Goal: Task Accomplishment & Management: Use online tool/utility

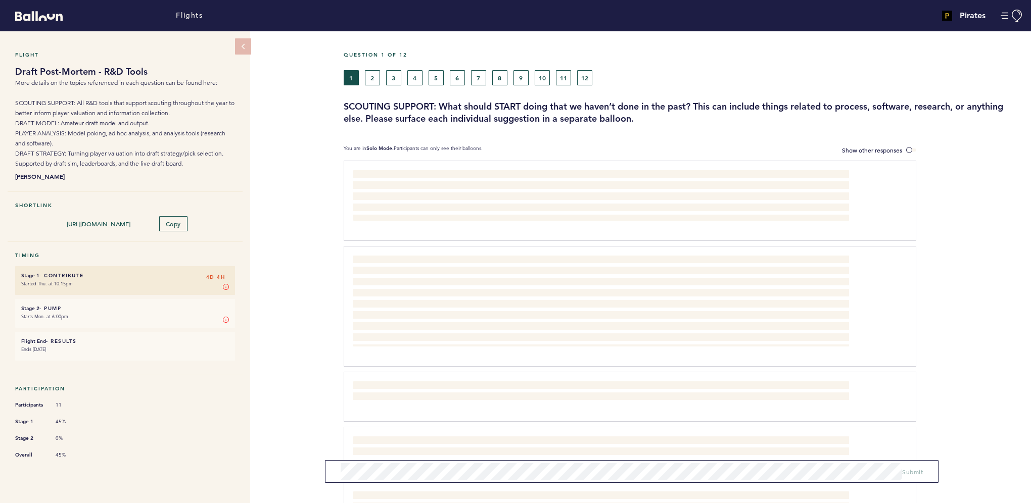
click at [444, 481] on form "Submit" at bounding box center [631, 471] width 613 height 23
click at [914, 471] on span "Submit" at bounding box center [912, 472] width 21 height 8
click at [371, 75] on button "2" at bounding box center [372, 77] width 15 height 15
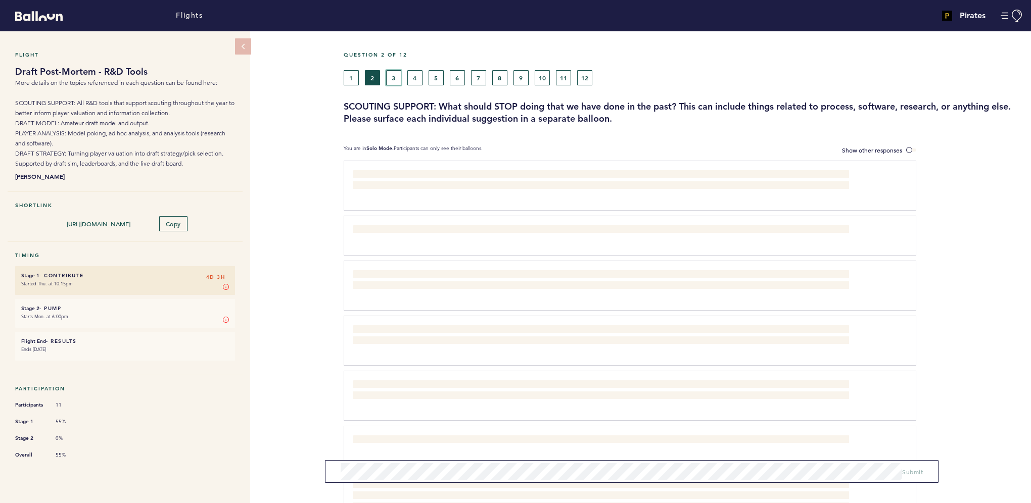
click at [394, 72] on button "3" at bounding box center [393, 77] width 15 height 15
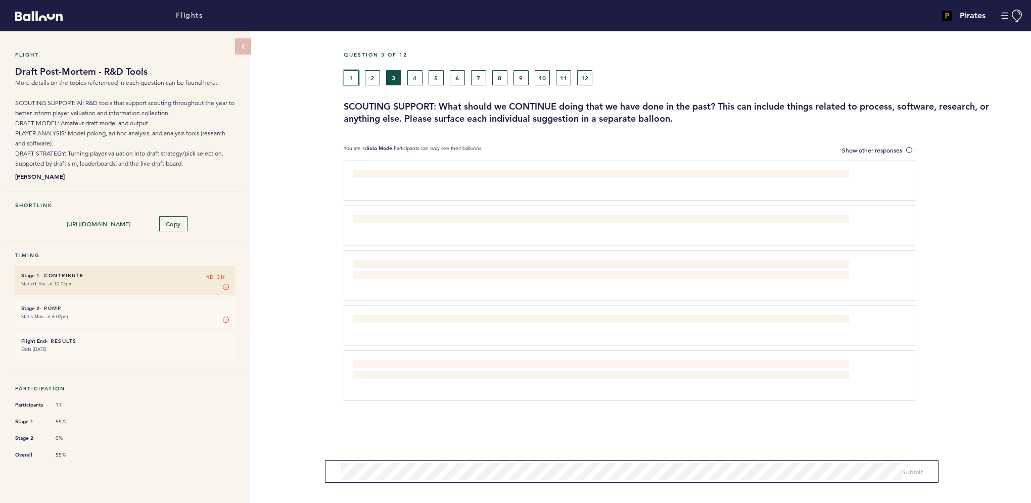
click at [353, 79] on button "1" at bounding box center [351, 77] width 15 height 15
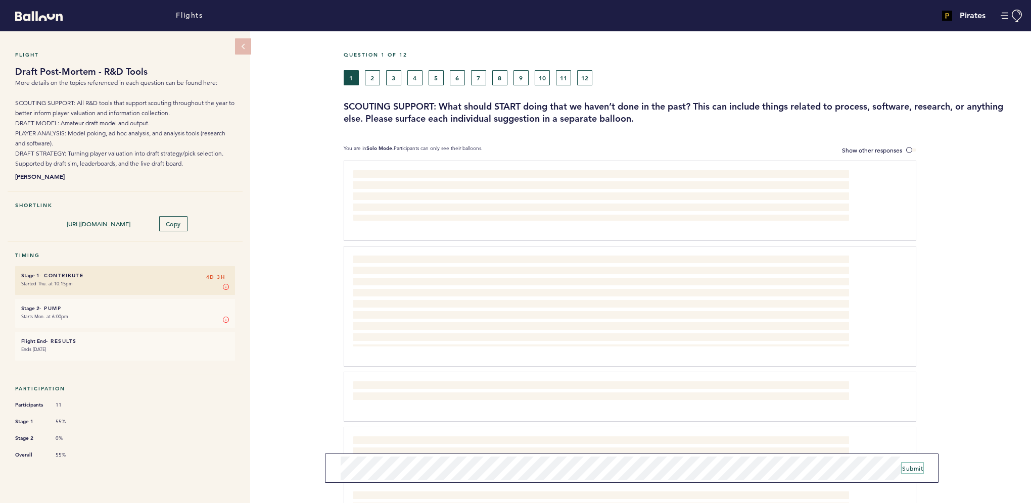
click at [911, 464] on button "Submit" at bounding box center [912, 468] width 21 height 10
click at [397, 76] on button "3" at bounding box center [393, 77] width 15 height 15
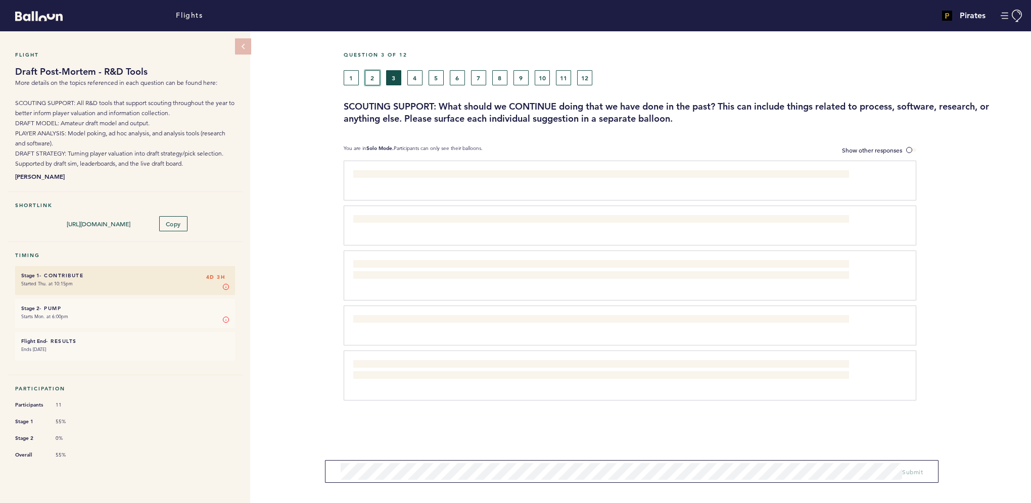
click at [370, 71] on button "2" at bounding box center [372, 77] width 15 height 15
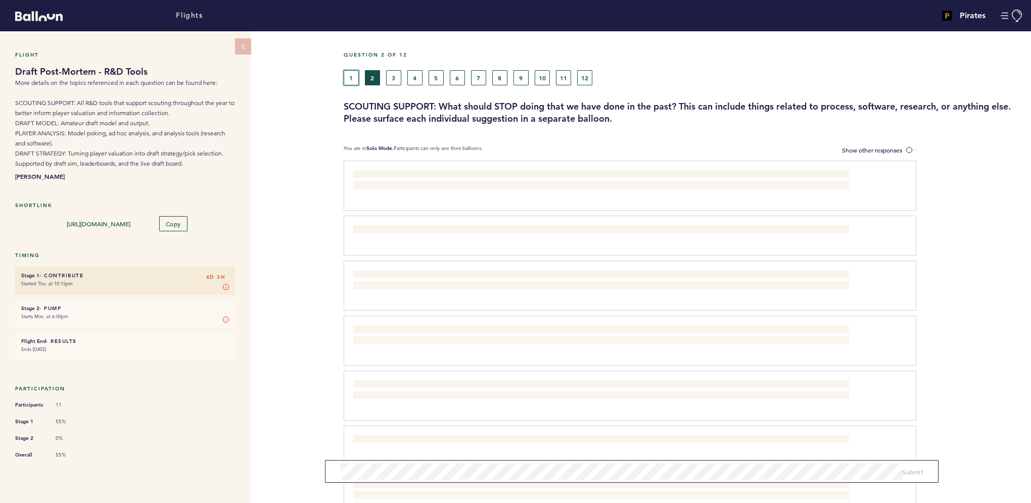
drag, startPoint x: 355, startPoint y: 80, endPoint x: 352, endPoint y: 73, distance: 7.5
click at [352, 73] on button "1" at bounding box center [351, 77] width 15 height 15
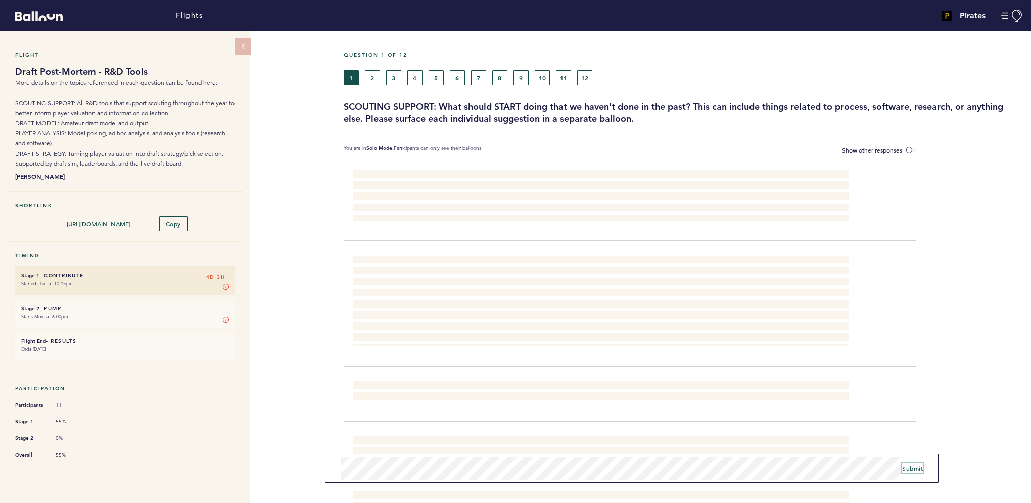
click at [915, 469] on span "Submit" at bounding box center [912, 468] width 21 height 8
click at [377, 80] on button "2" at bounding box center [372, 77] width 15 height 15
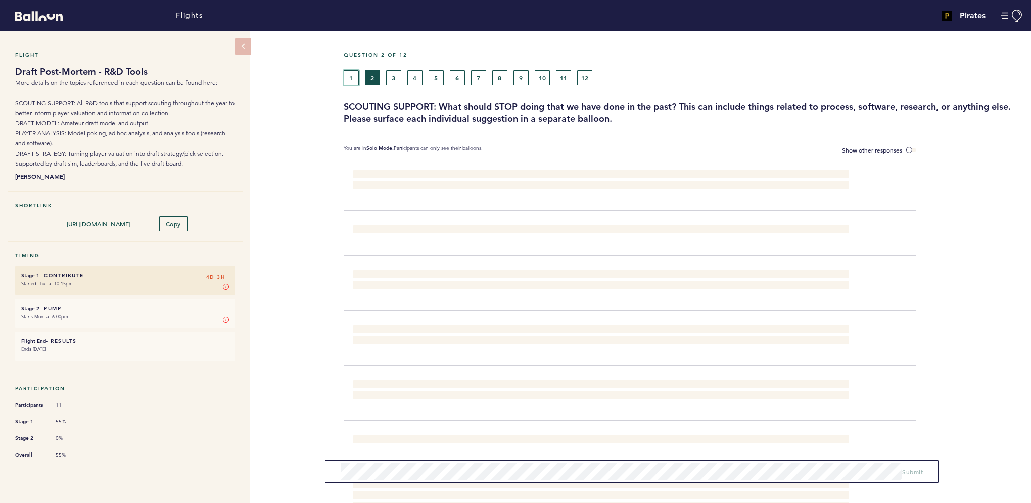
click at [350, 78] on button "1" at bounding box center [351, 77] width 15 height 15
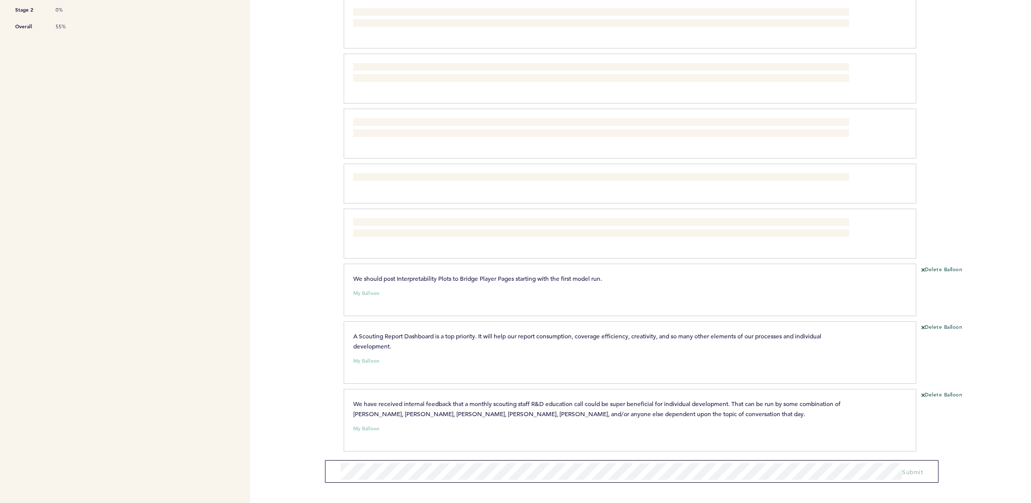
scroll to position [439, 0]
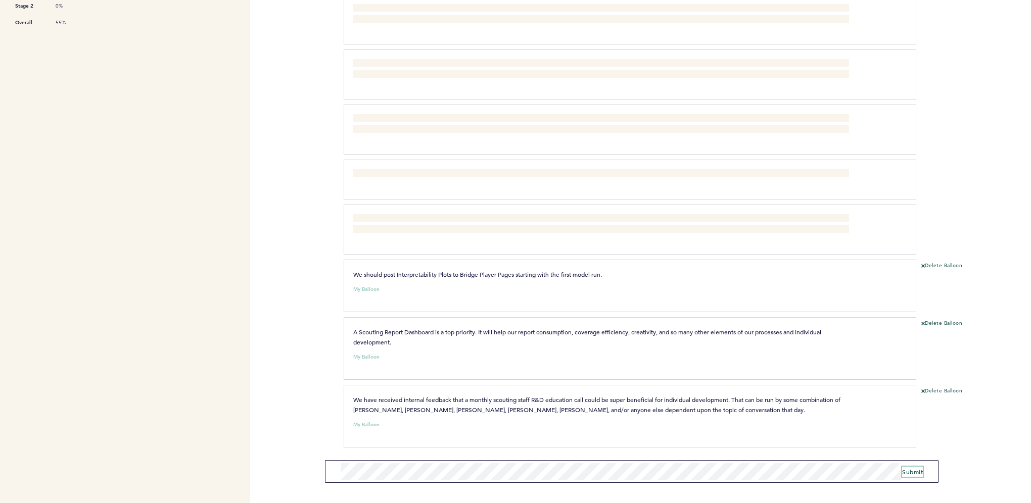
click at [913, 471] on span "Submit" at bounding box center [912, 472] width 21 height 8
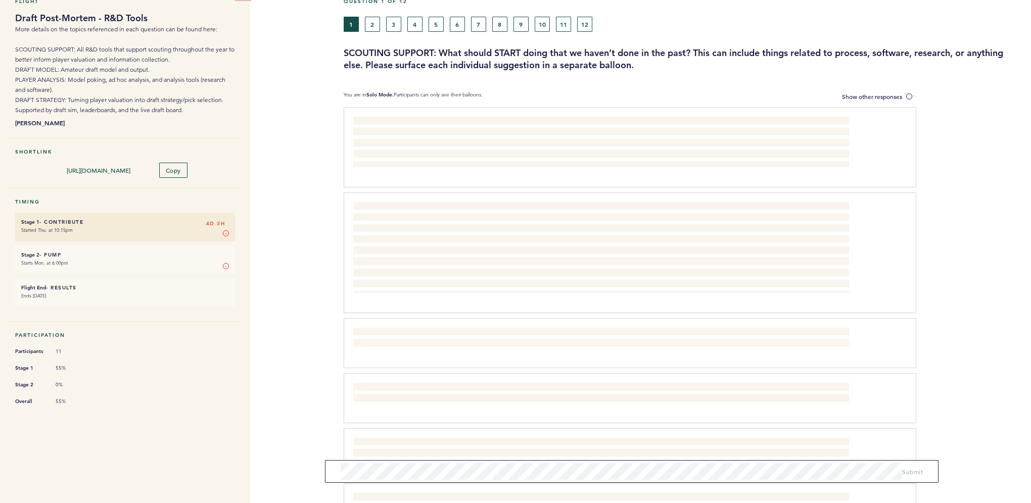
scroll to position [0, 0]
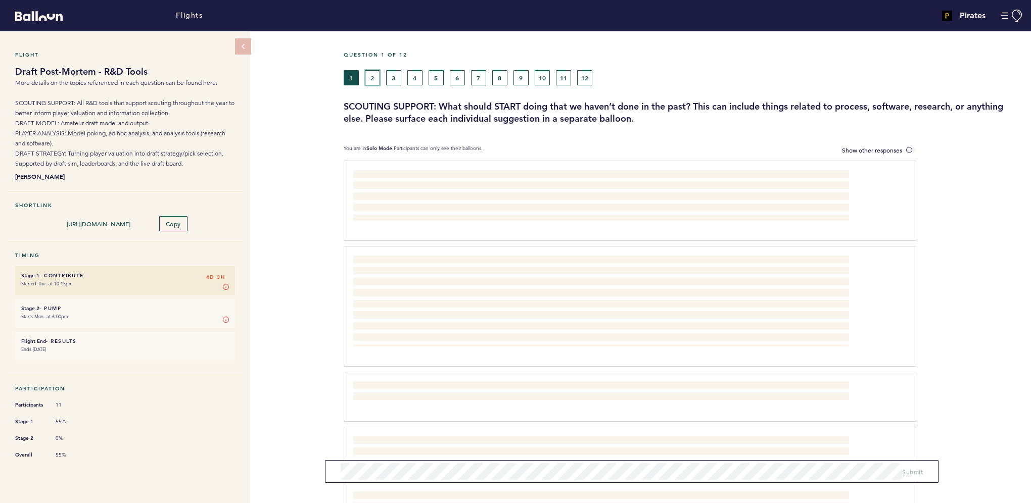
click at [371, 81] on button "2" at bounding box center [372, 77] width 15 height 15
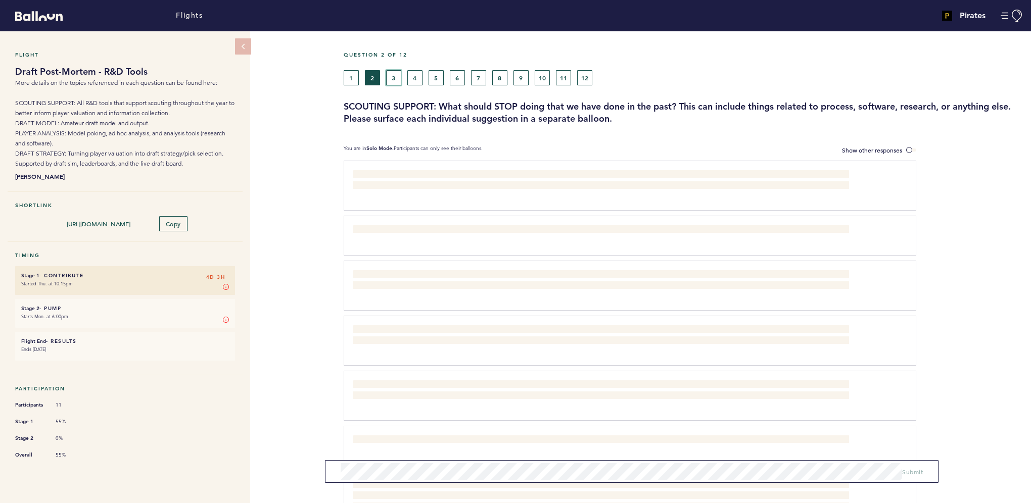
click at [397, 83] on button "3" at bounding box center [393, 77] width 15 height 15
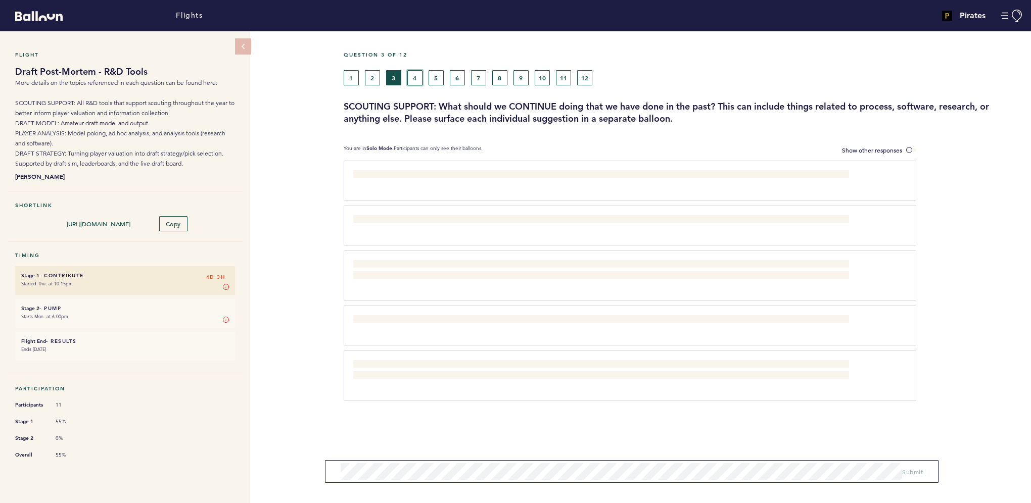
click at [418, 77] on button "4" at bounding box center [414, 77] width 15 height 15
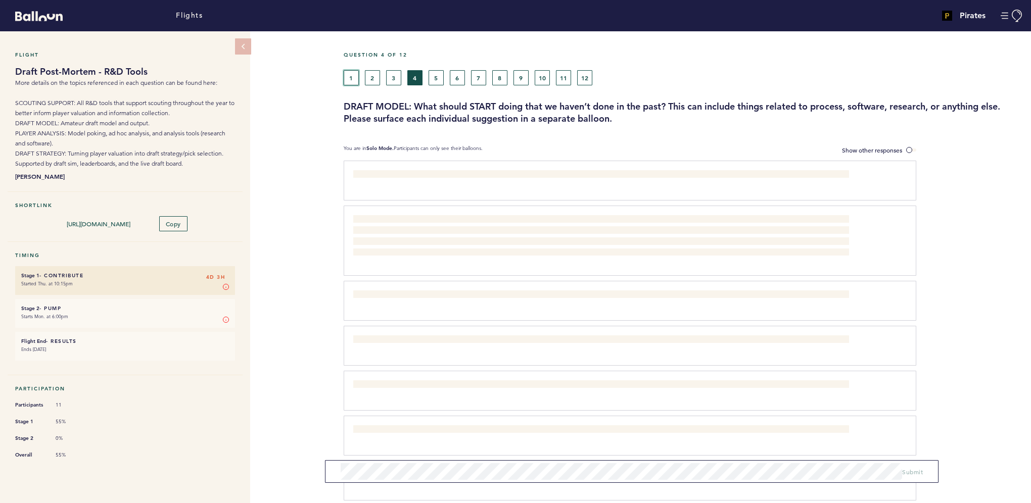
click at [354, 79] on button "1" at bounding box center [351, 77] width 15 height 15
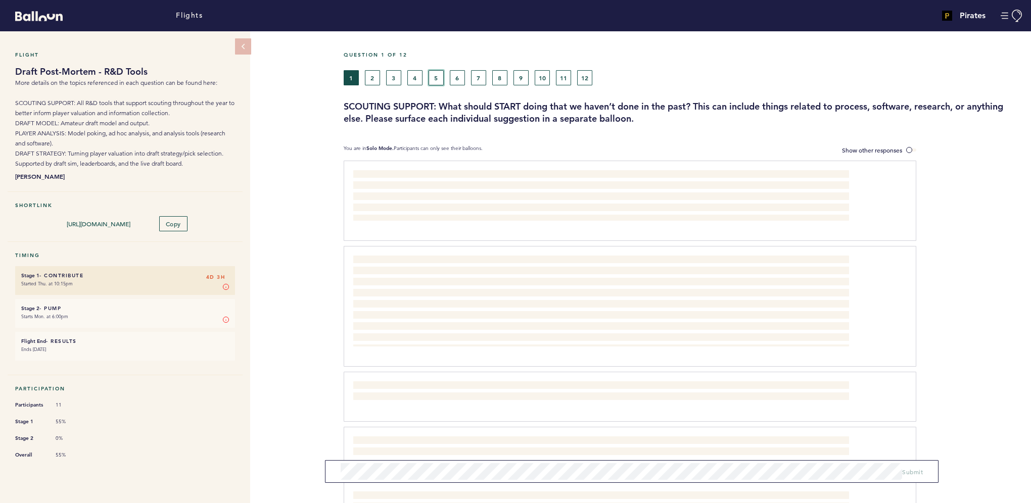
click at [437, 77] on button "5" at bounding box center [436, 77] width 15 height 15
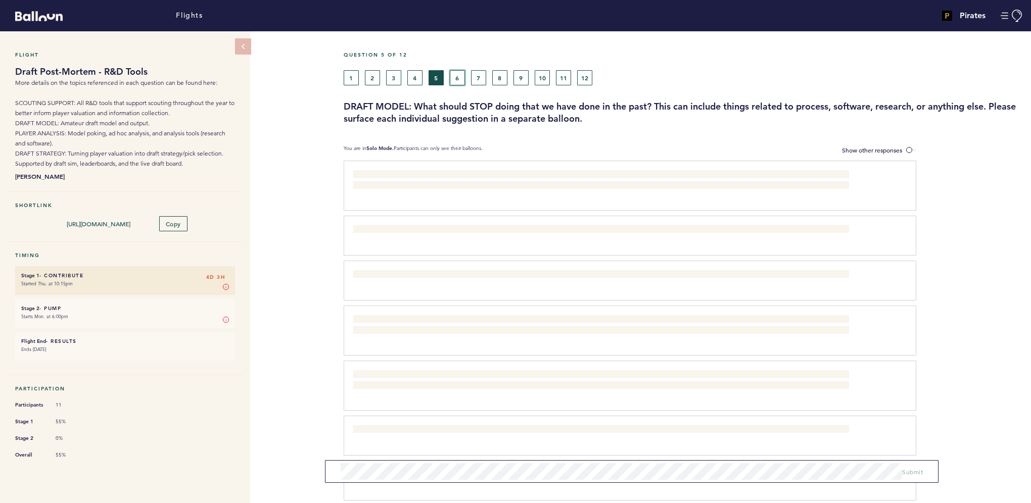
click at [452, 80] on button "6" at bounding box center [457, 77] width 15 height 15
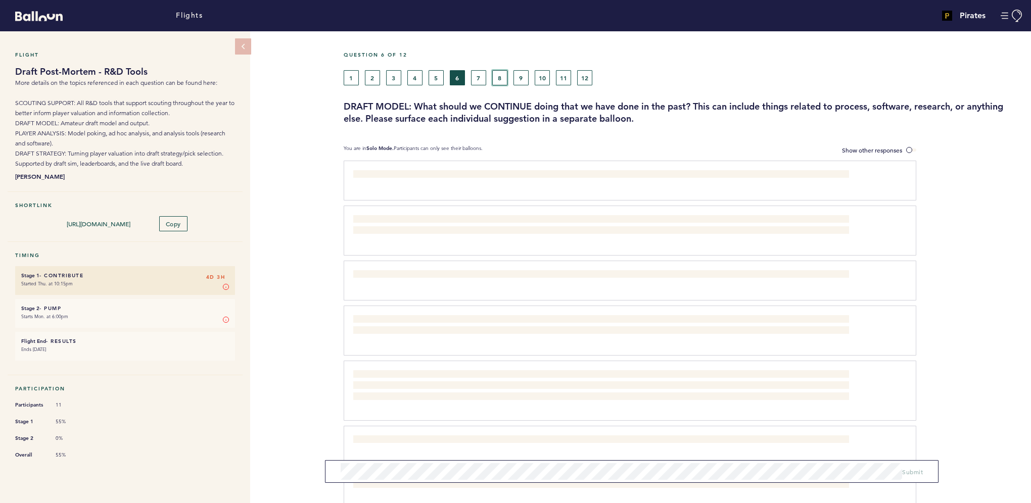
click at [503, 80] on button "8" at bounding box center [499, 77] width 15 height 15
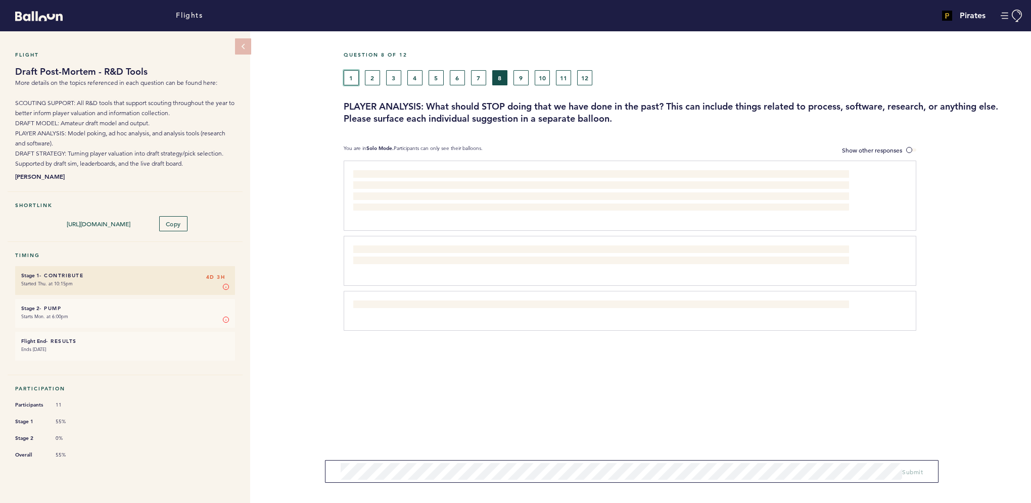
click at [350, 75] on button "1" at bounding box center [351, 77] width 15 height 15
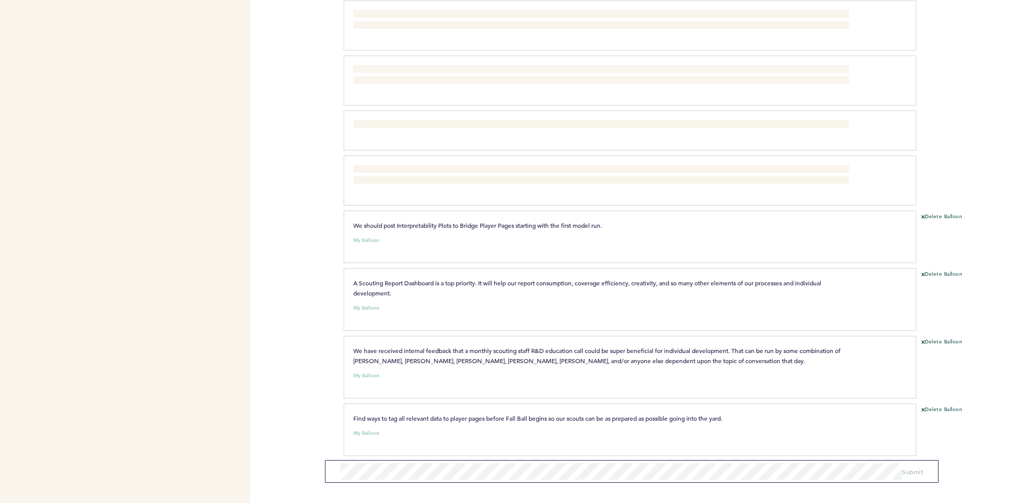
scroll to position [496, 0]
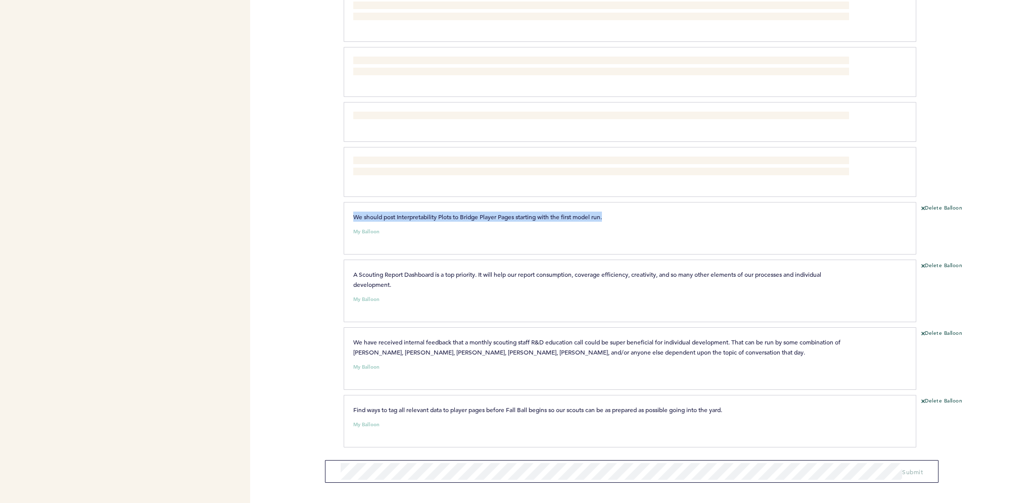
drag, startPoint x: 613, startPoint y: 211, endPoint x: 347, endPoint y: 206, distance: 266.9
click at [347, 206] on div "We should post Interpretability Plots to Bridge Player Pages starting with the …" at bounding box center [630, 228] width 573 height 53
drag, startPoint x: 347, startPoint y: 206, endPoint x: 376, endPoint y: 220, distance: 32.3
copy span "We should post Interpretability Plots to Bridge Player Pages starting with the …"
click at [947, 205] on section "We should post Interpretability Plots to Bridge Player Pages starting with the …" at bounding box center [687, 231] width 687 height 58
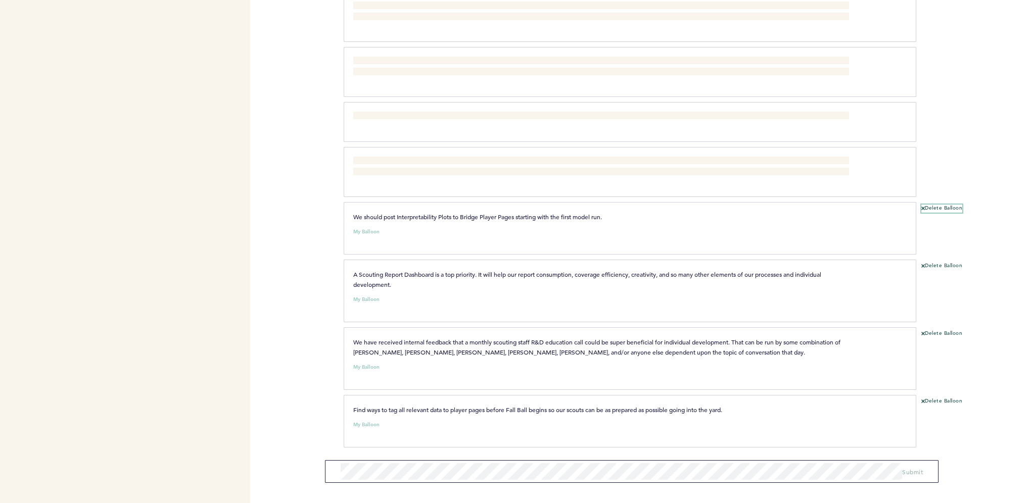
click at [938, 208] on button "Delete Balloon" at bounding box center [941, 209] width 41 height 8
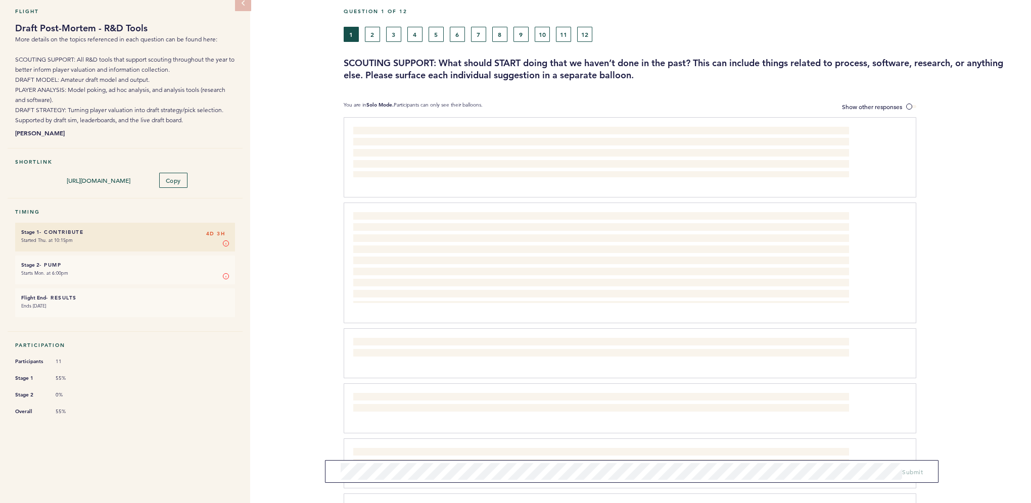
scroll to position [0, 0]
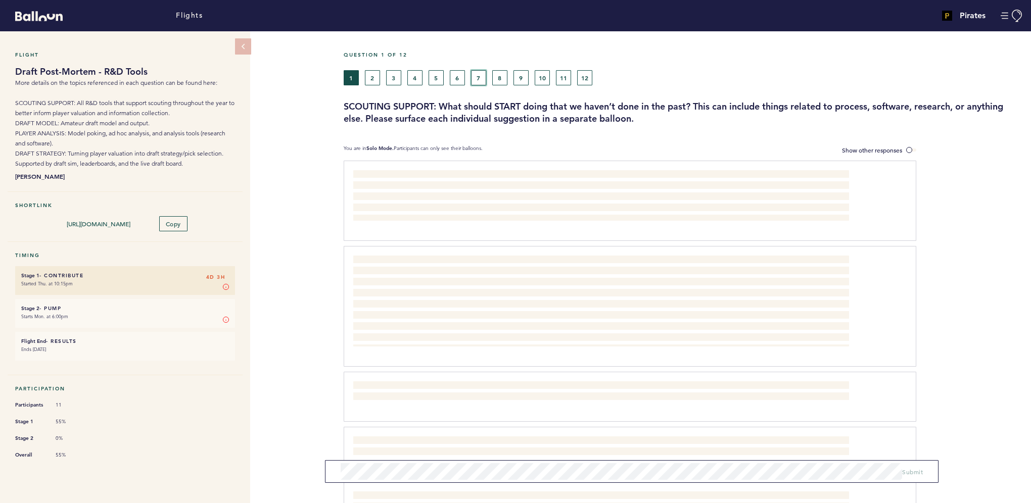
click at [480, 77] on button "7" at bounding box center [478, 77] width 15 height 15
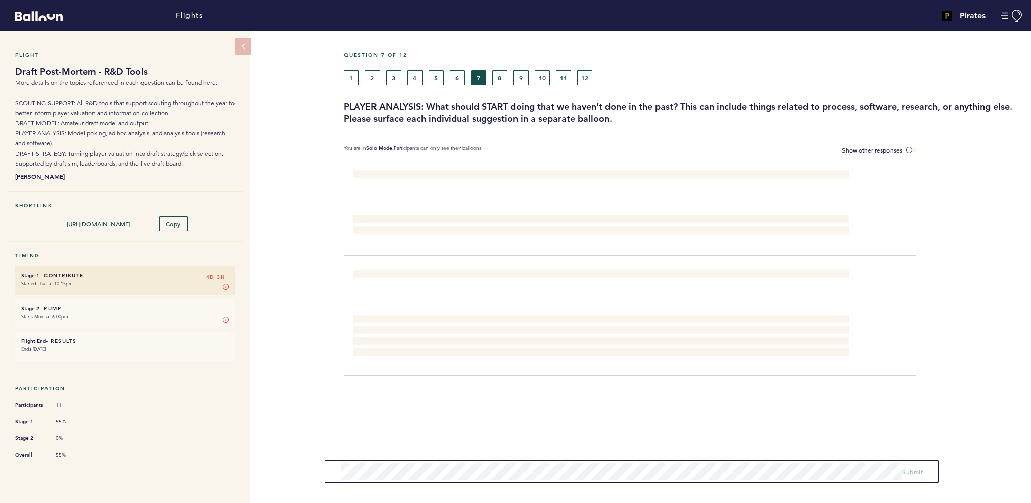
click at [449, 73] on div "1 2 3 4 5 6 7 8 9 10 11 12" at bounding box center [597, 77] width 506 height 15
click at [455, 77] on button "6" at bounding box center [457, 77] width 15 height 15
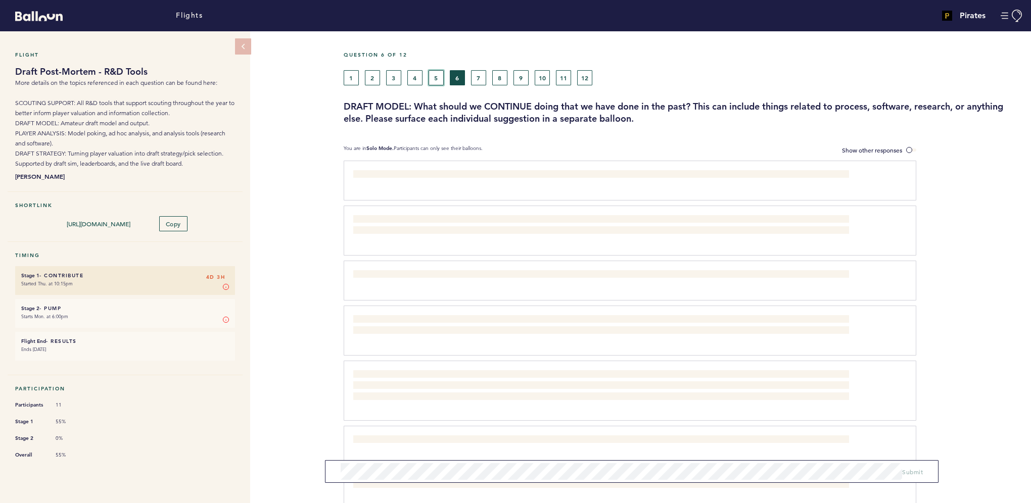
click at [435, 77] on button "5" at bounding box center [436, 77] width 15 height 15
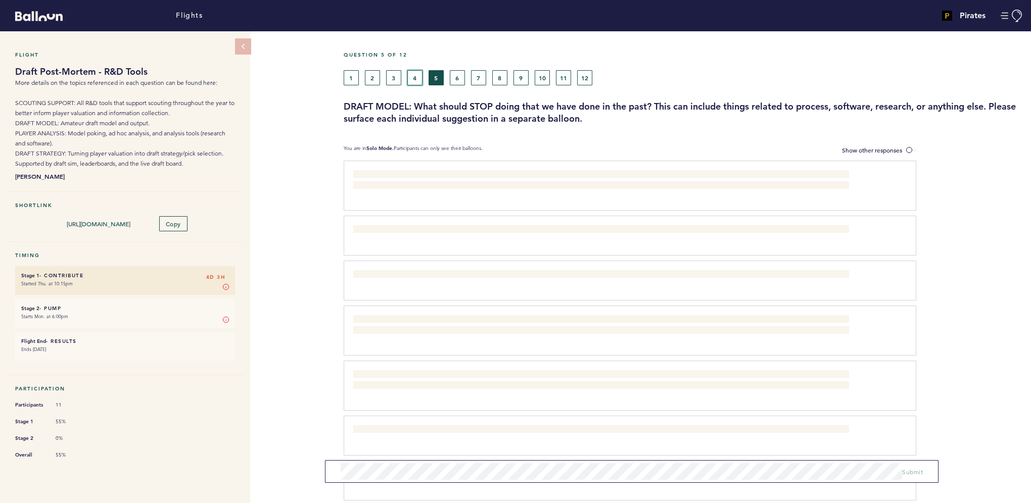
click at [414, 78] on button "4" at bounding box center [414, 77] width 15 height 15
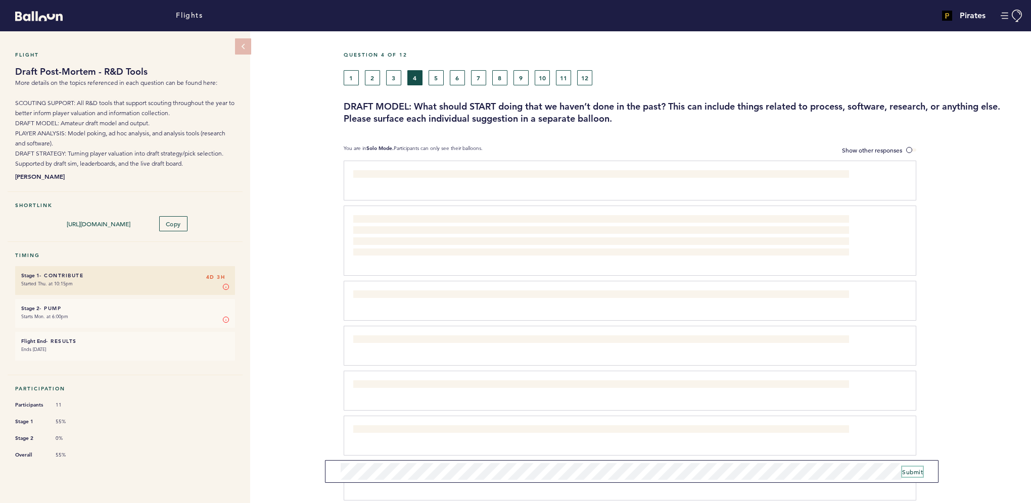
click at [912, 474] on span "Submit" at bounding box center [912, 472] width 21 height 8
click at [437, 73] on button "5" at bounding box center [436, 77] width 15 height 15
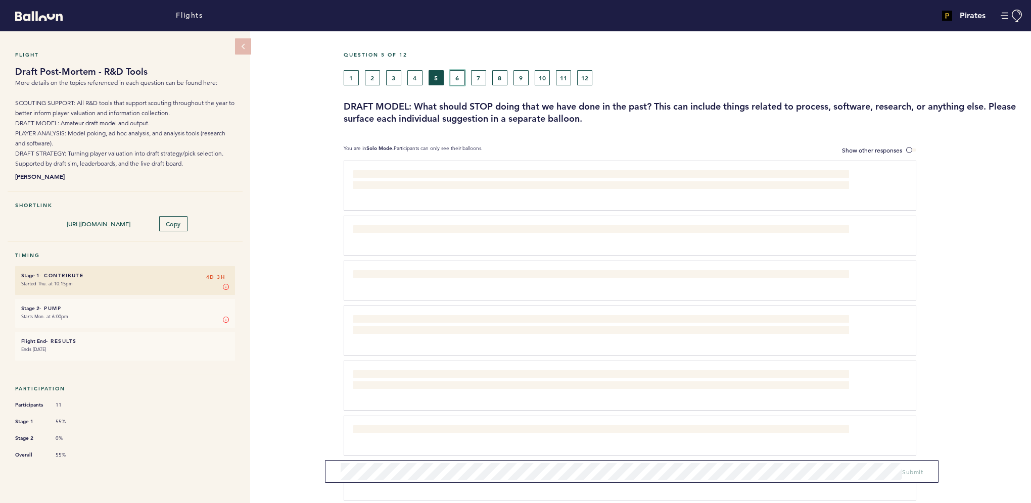
click at [459, 74] on button "6" at bounding box center [457, 77] width 15 height 15
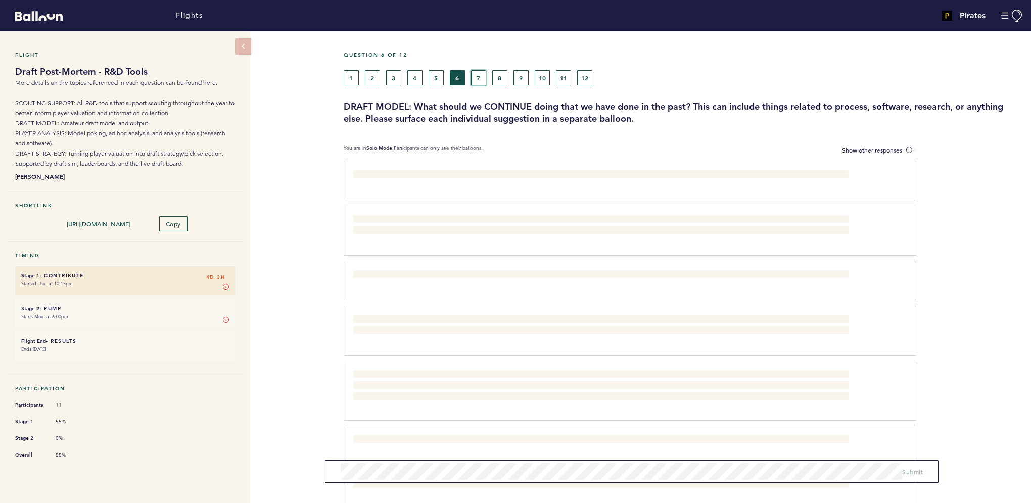
click at [484, 80] on button "7" at bounding box center [478, 77] width 15 height 15
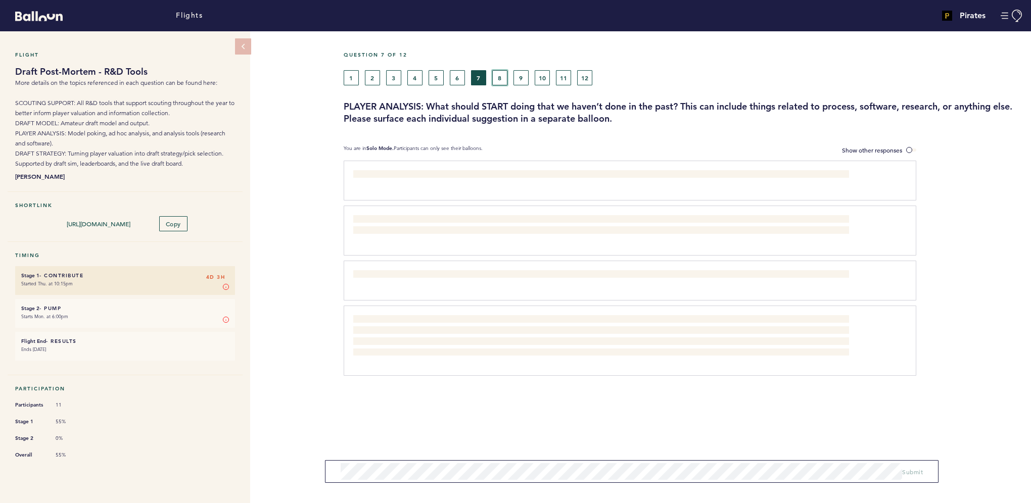
click at [501, 80] on button "8" at bounding box center [499, 77] width 15 height 15
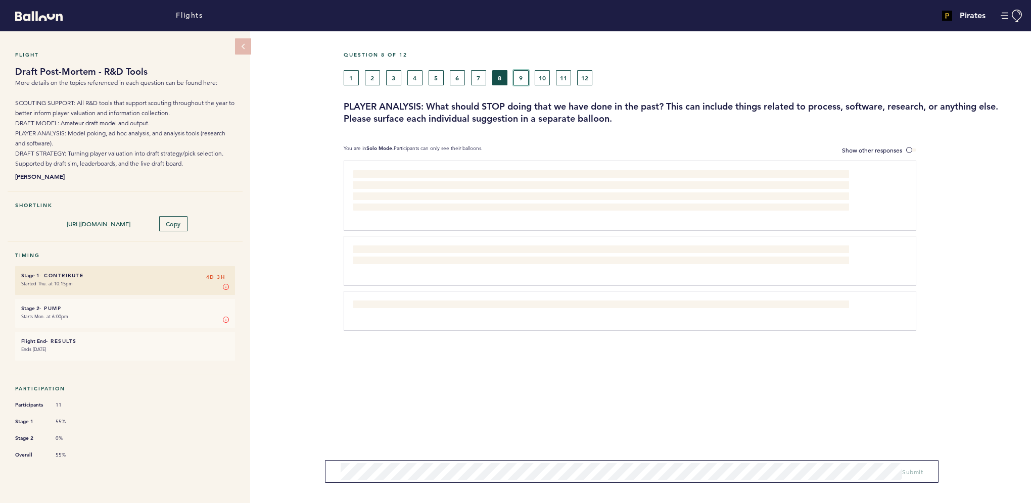
click at [527, 80] on button "9" at bounding box center [520, 77] width 15 height 15
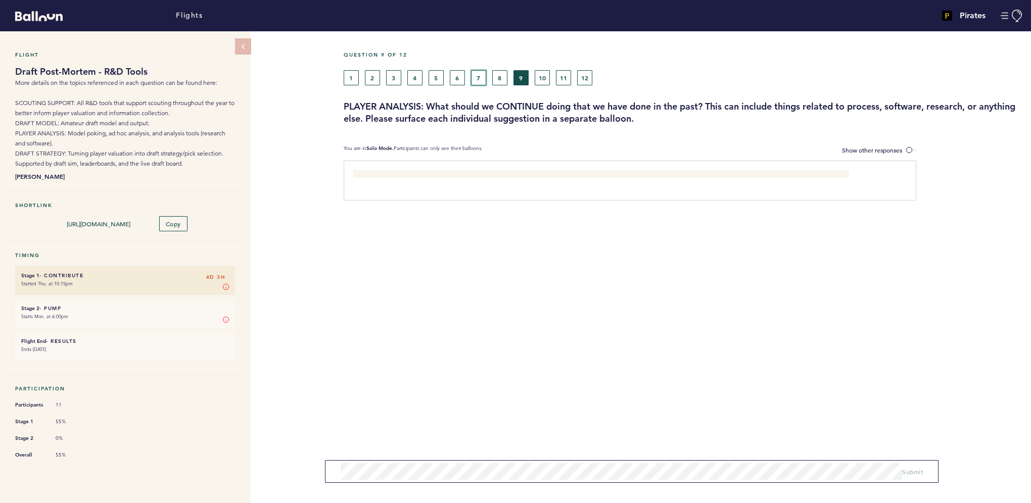
click at [477, 81] on button "7" at bounding box center [478, 77] width 15 height 15
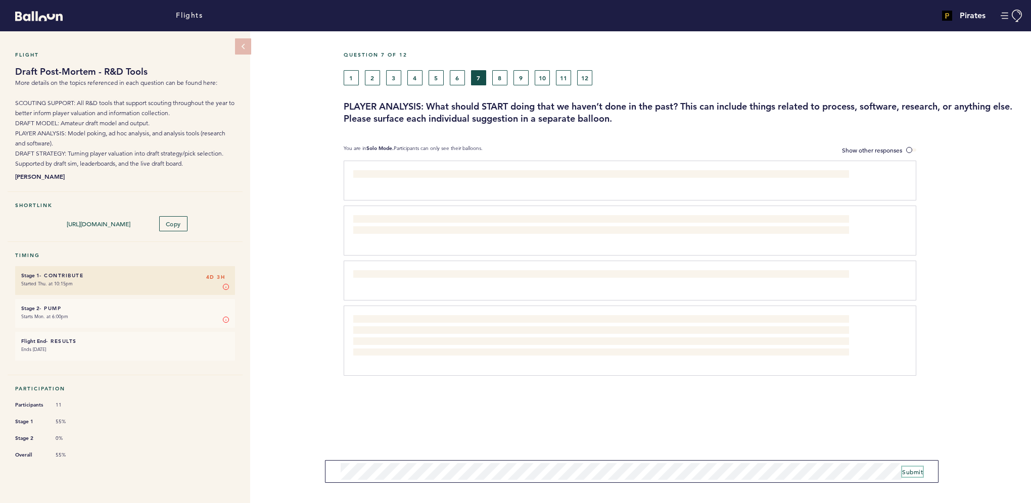
click at [912, 471] on span "Submit" at bounding box center [912, 472] width 21 height 8
click at [542, 78] on button "10" at bounding box center [542, 77] width 15 height 15
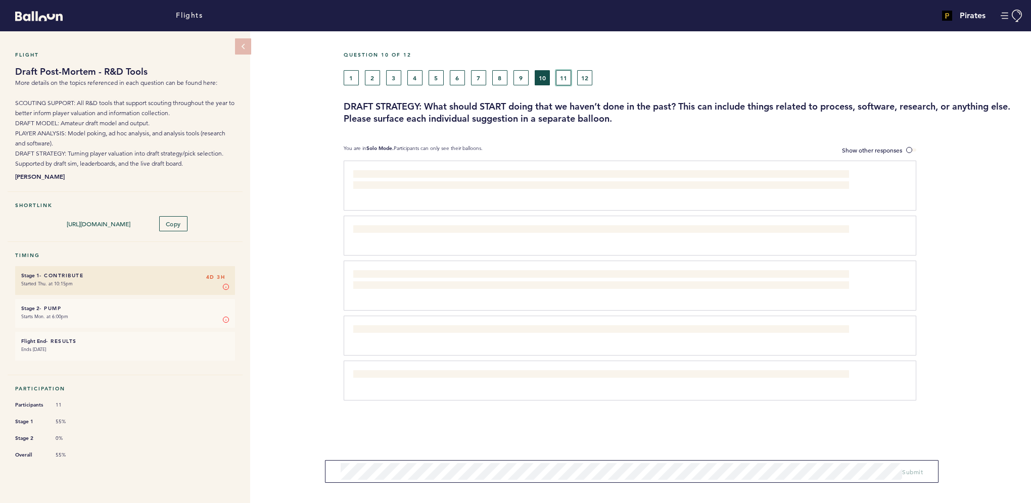
click at [568, 79] on button "11" at bounding box center [563, 77] width 15 height 15
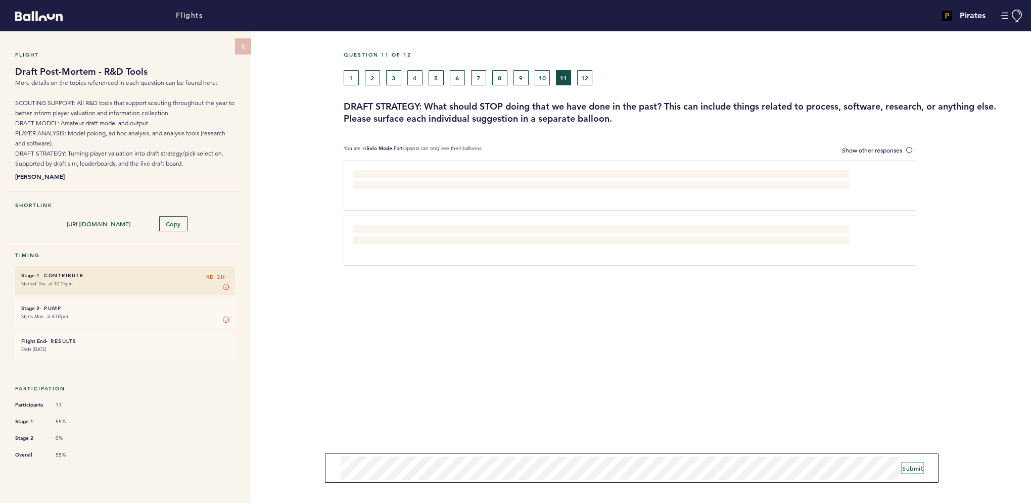
click at [916, 469] on span "Submit" at bounding box center [912, 468] width 21 height 8
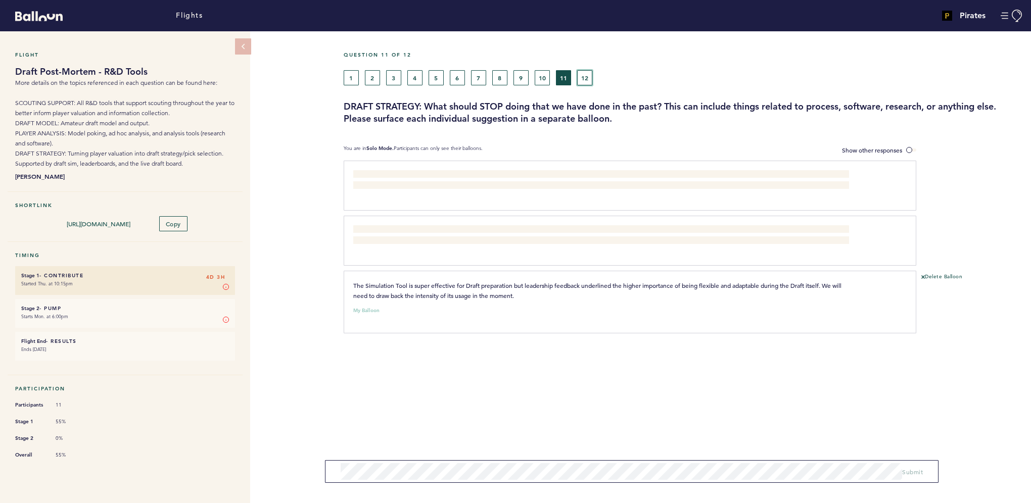
click at [586, 78] on button "12" at bounding box center [584, 77] width 15 height 15
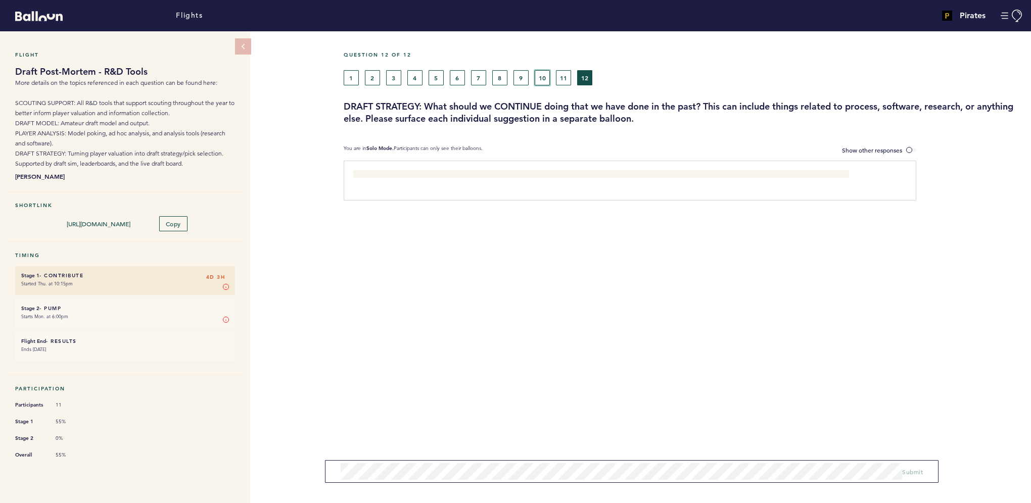
click at [537, 75] on button "10" at bounding box center [542, 77] width 15 height 15
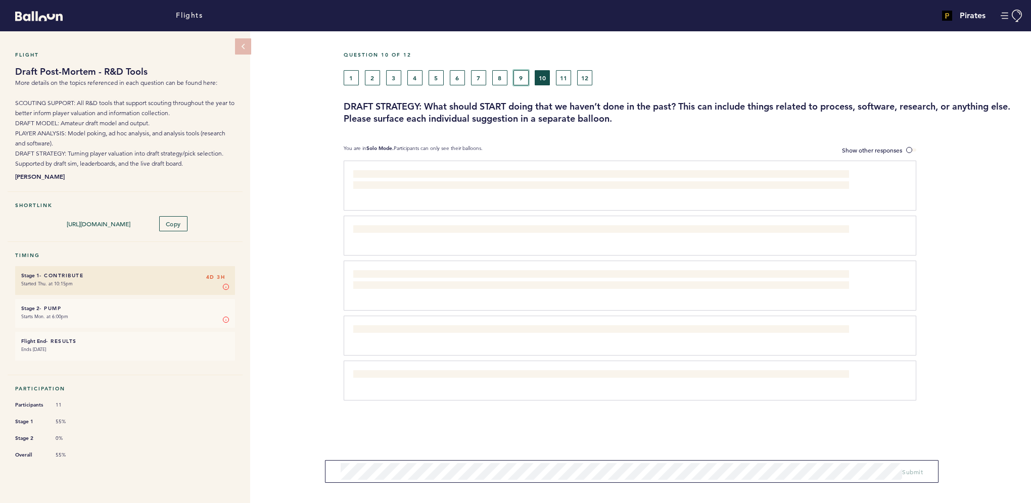
click at [518, 78] on button "9" at bounding box center [520, 77] width 15 height 15
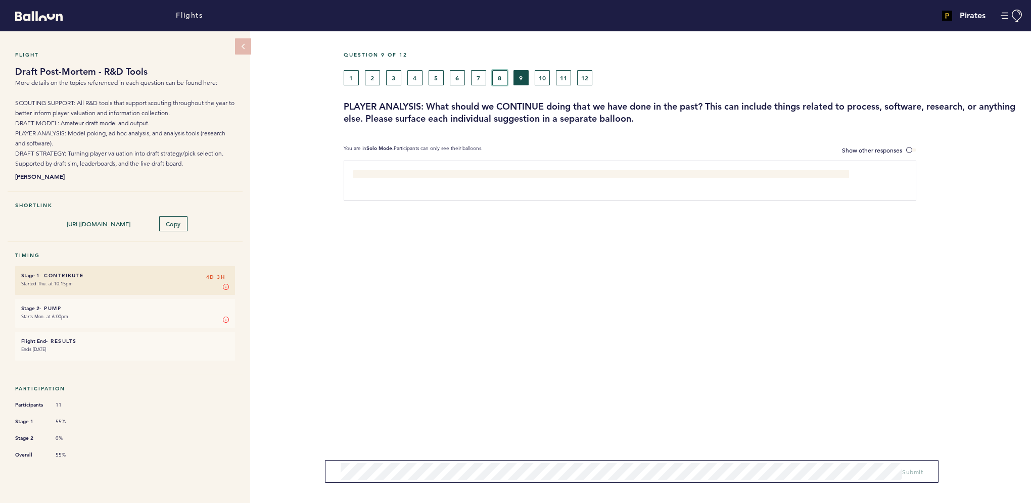
click at [494, 78] on button "8" at bounding box center [499, 77] width 15 height 15
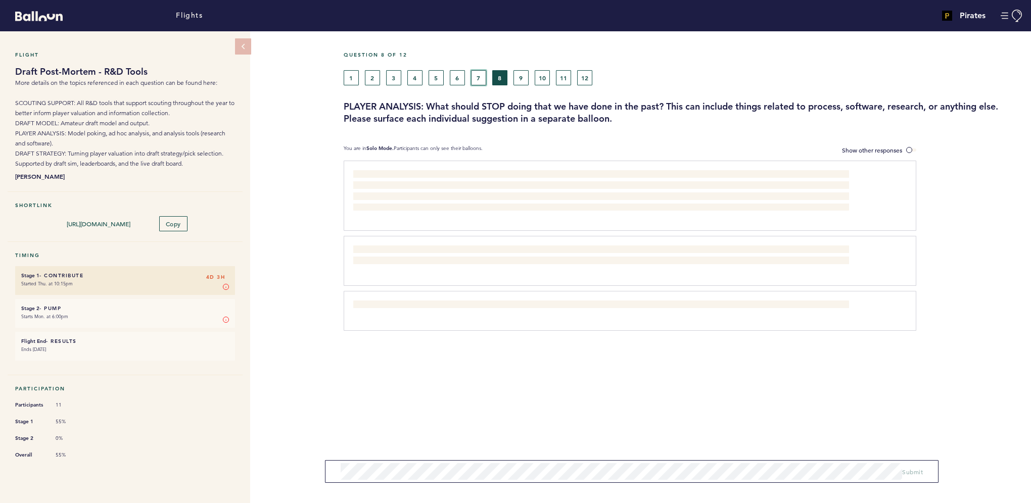
click at [480, 78] on button "7" at bounding box center [478, 77] width 15 height 15
